Goal: Task Accomplishment & Management: Manage account settings

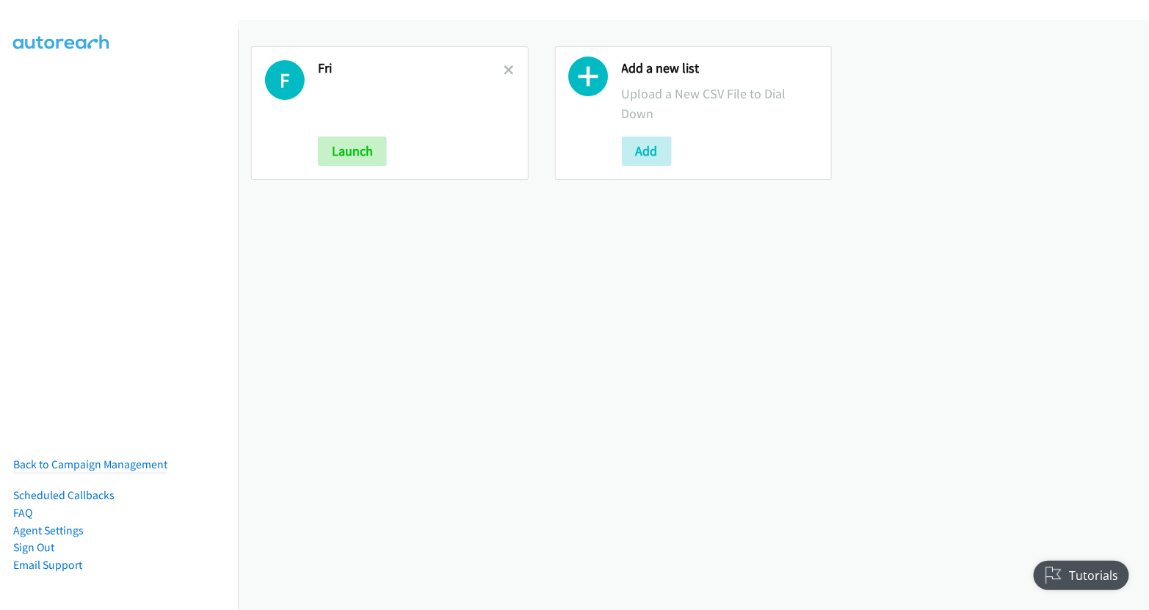
click at [510, 63] on div at bounding box center [509, 113] width 10 height 106
click at [507, 66] on icon at bounding box center [509, 71] width 10 height 10
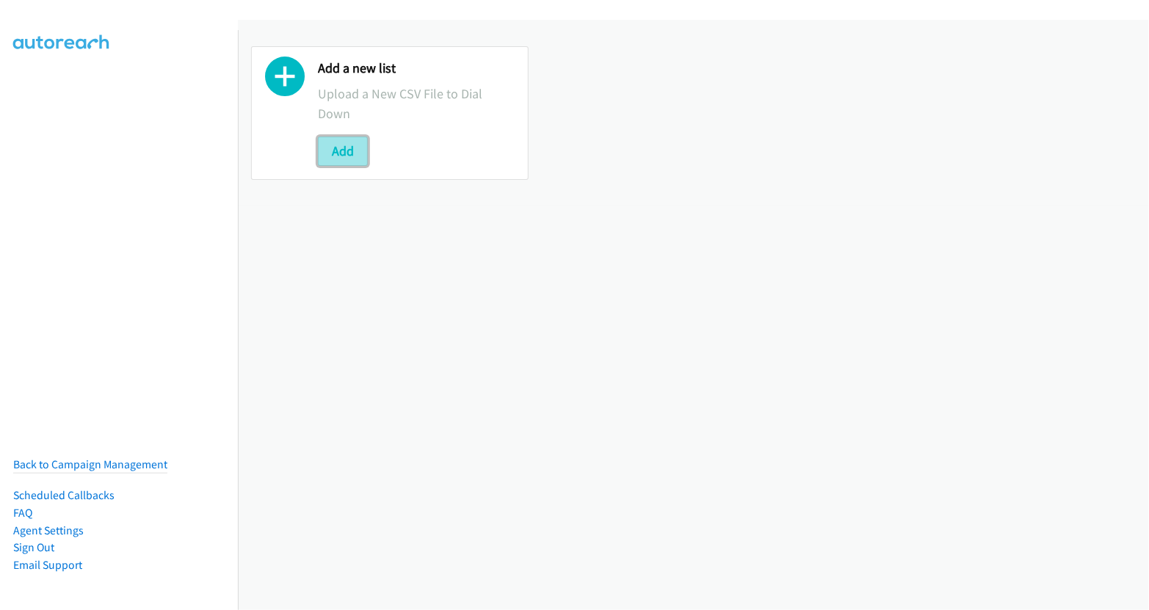
click at [337, 147] on button "Add" at bounding box center [343, 151] width 50 height 29
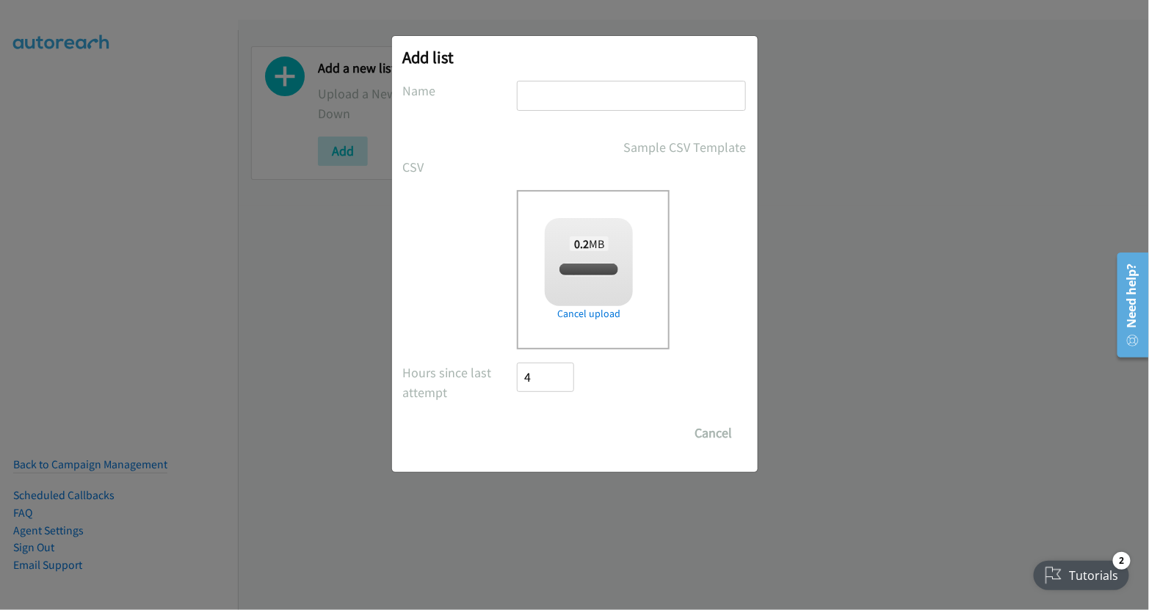
click at [576, 99] on input "text" at bounding box center [631, 96] width 229 height 30
checkbox input "true"
type input "fri"
click at [558, 426] on input "Save List" at bounding box center [556, 432] width 77 height 29
